Goal: Find specific page/section: Find specific page/section

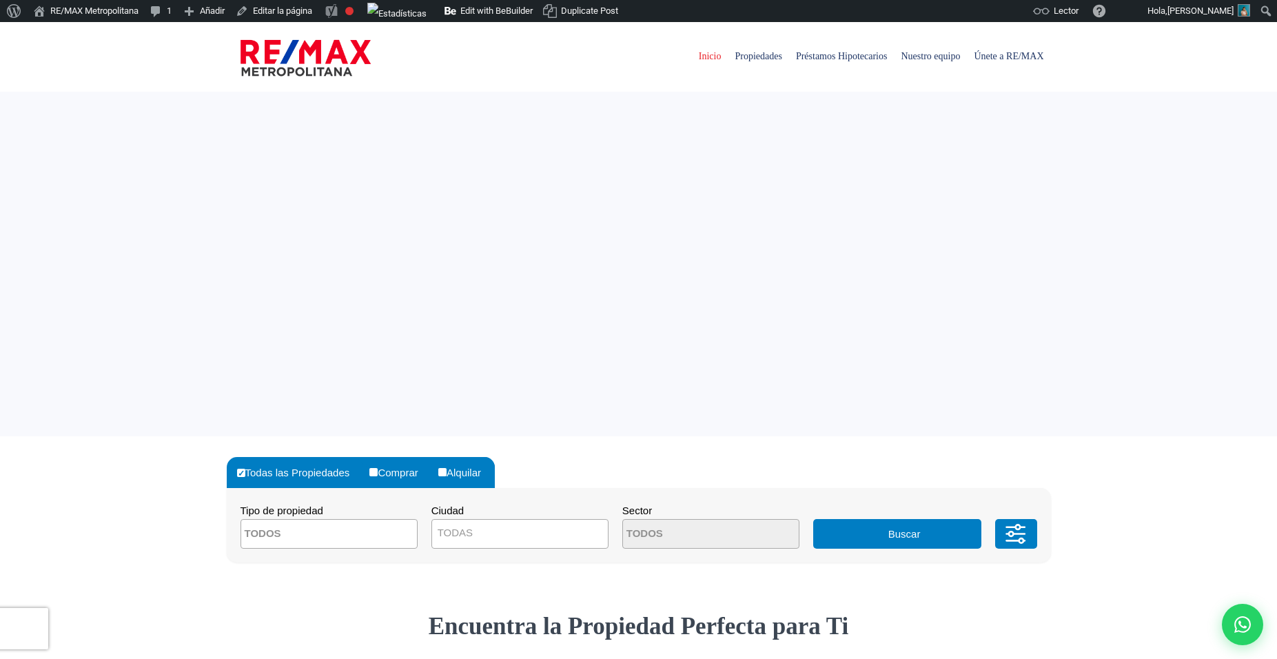
select select
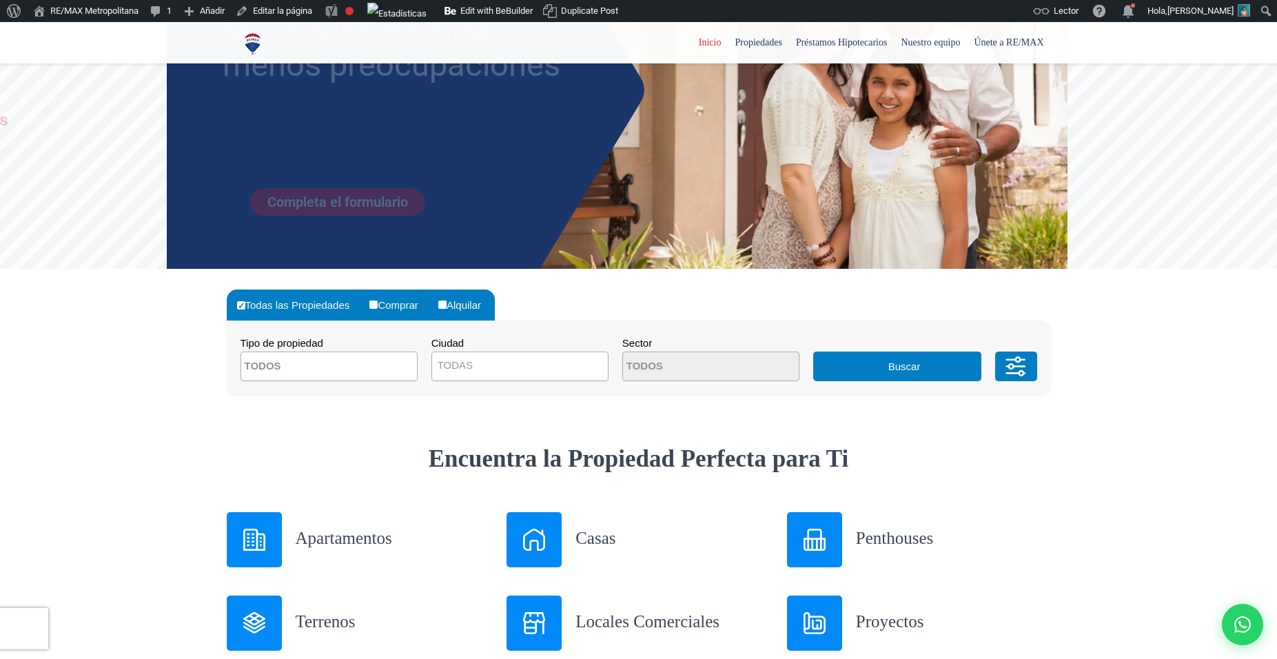
scroll to position [171, 0]
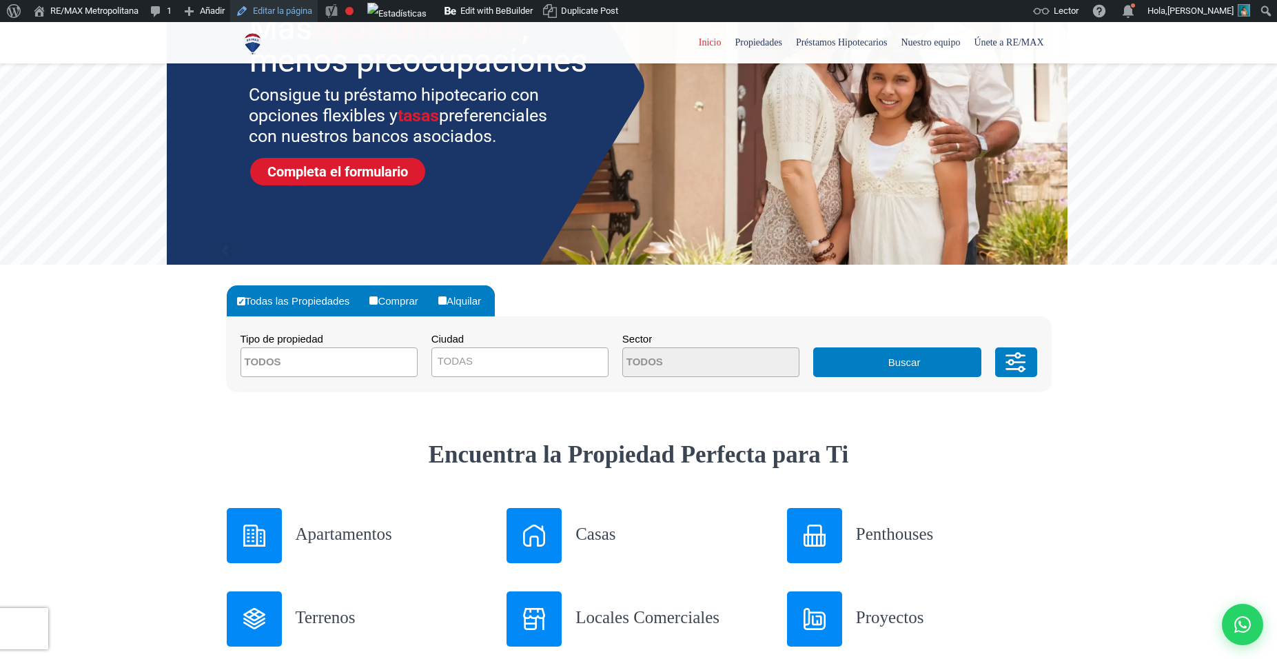
click at [277, 0] on link "Editar la página" at bounding box center [274, 11] width 88 height 22
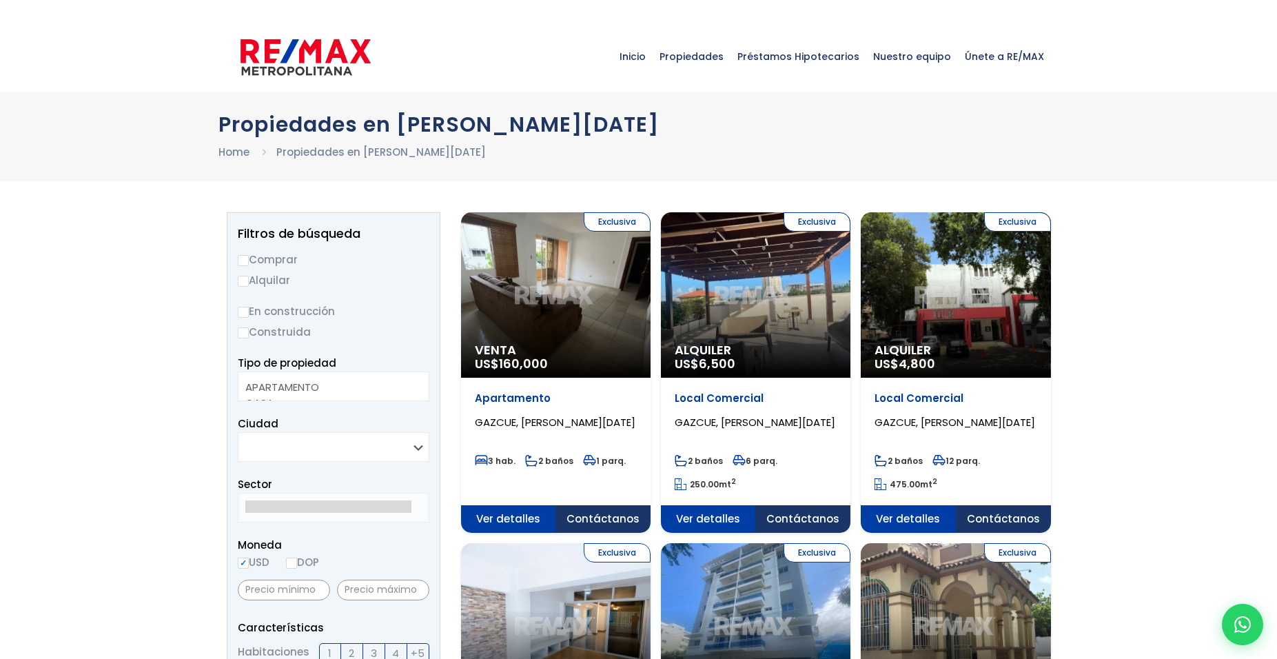
select select
